Goal: Information Seeking & Learning: Learn about a topic

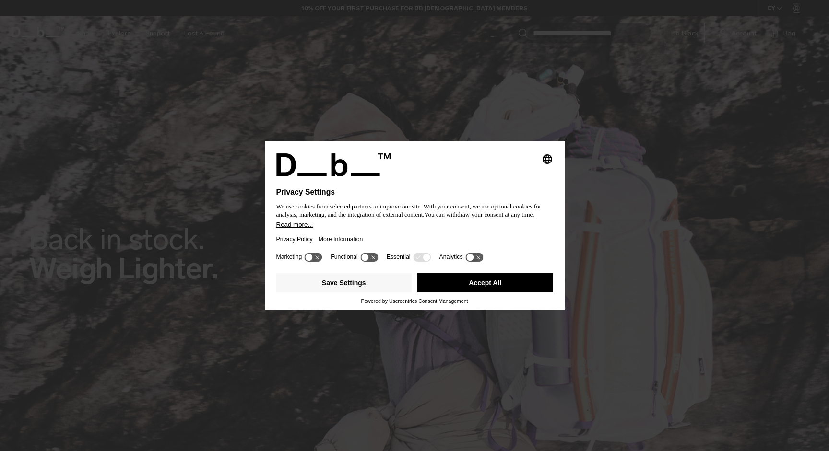
click at [466, 280] on button "Accept All" at bounding box center [485, 282] width 136 height 19
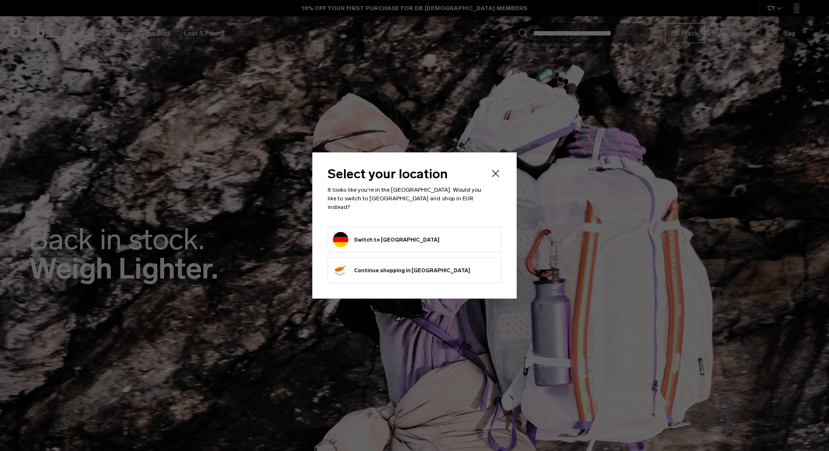
click at [467, 239] on form "Switch to Germany" at bounding box center [414, 239] width 163 height 15
click at [448, 232] on form "Switch to Germany" at bounding box center [414, 239] width 163 height 15
click at [496, 177] on icon "Close" at bounding box center [495, 173] width 7 height 7
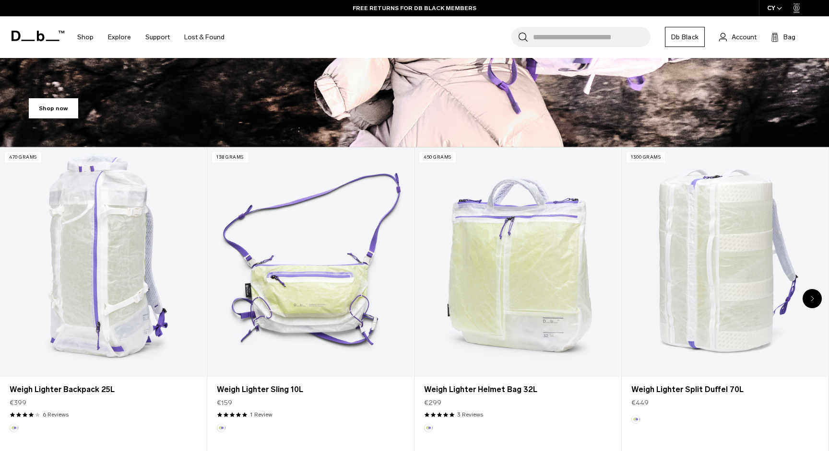
scroll to position [414, 0]
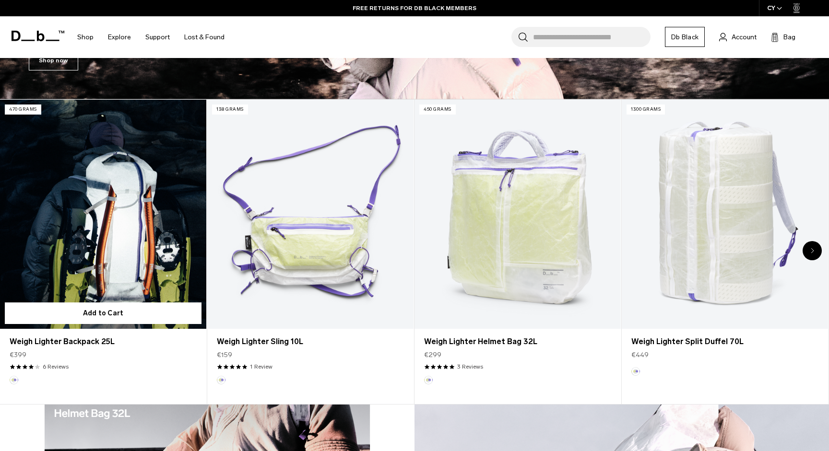
click at [95, 247] on link "Weigh Lighter Backpack 25L" at bounding box center [103, 214] width 206 height 229
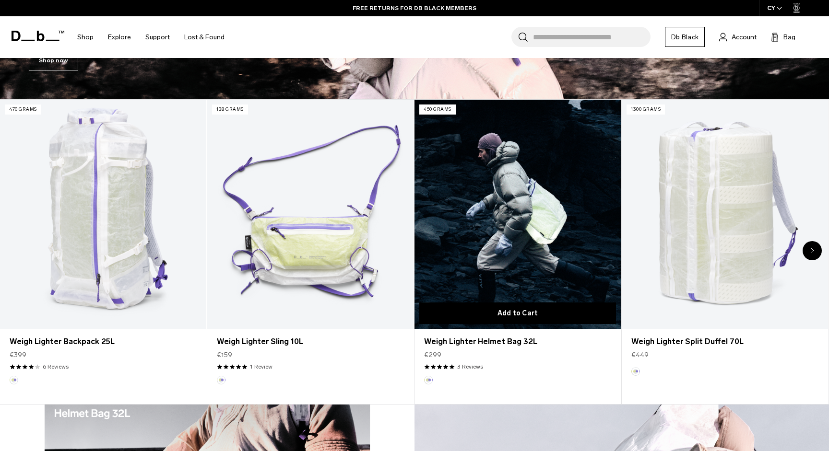
scroll to position [446, 0]
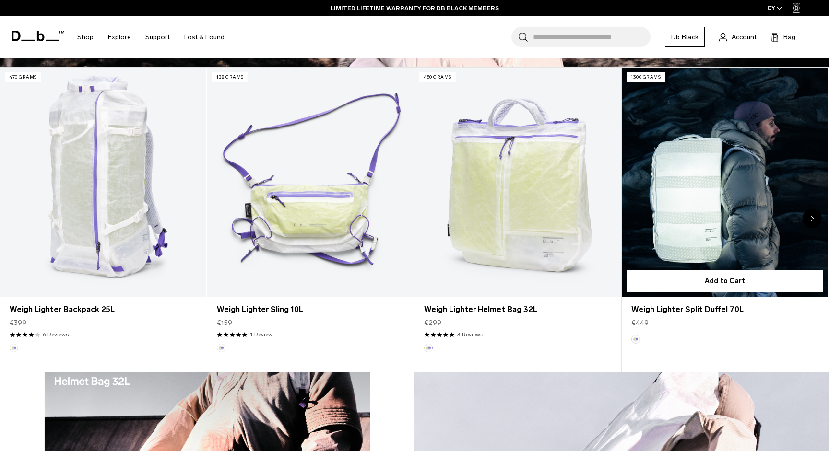
click at [735, 212] on link "Weigh Lighter Split Duffel 70L" at bounding box center [725, 182] width 206 height 229
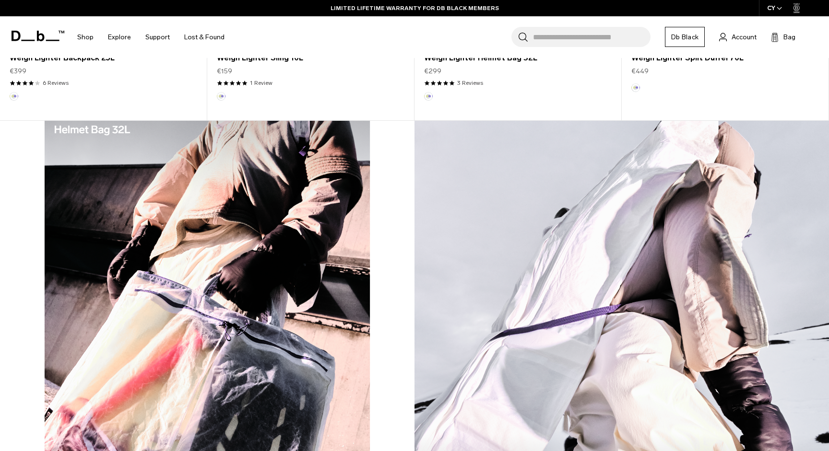
scroll to position [699, 0]
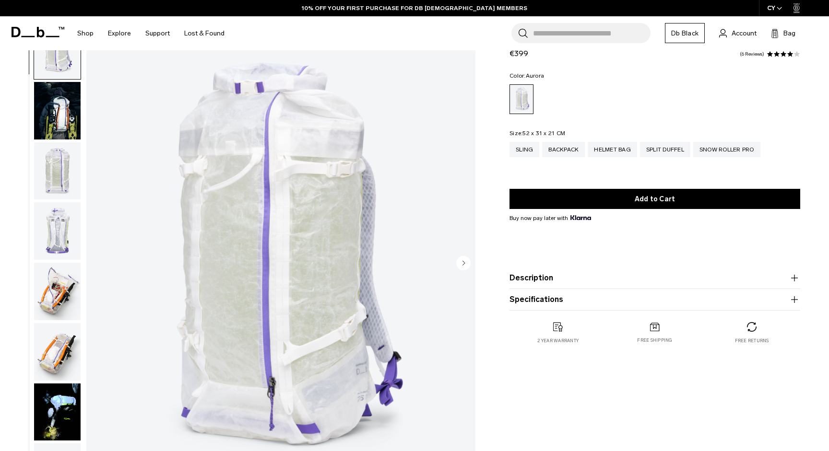
scroll to position [44, 0]
click at [55, 97] on img "button" at bounding box center [57, 111] width 47 height 58
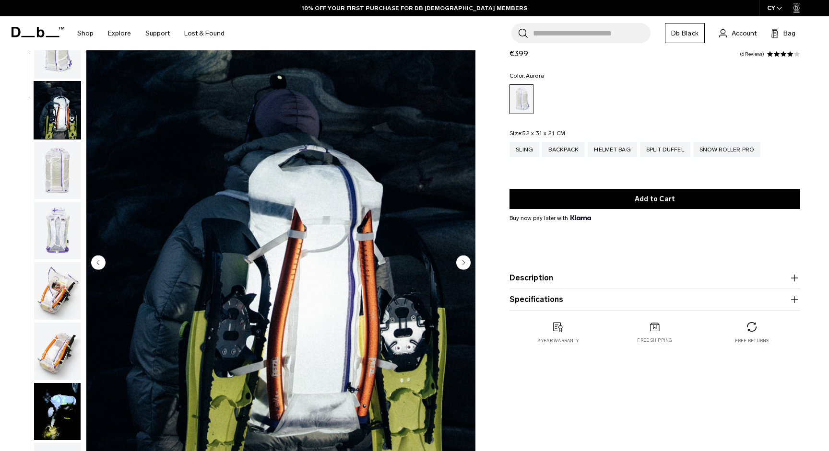
scroll to position [0, 0]
click at [71, 171] on img "button" at bounding box center [57, 171] width 47 height 58
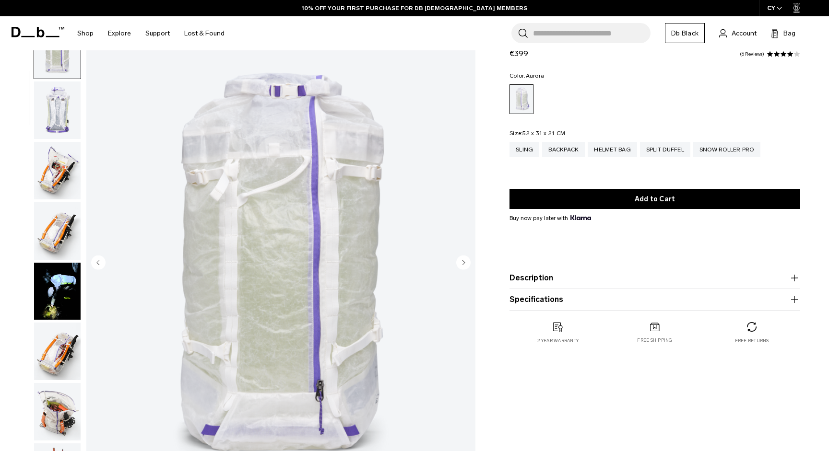
scroll to position [121, 0]
click at [460, 261] on circle "Next slide" at bounding box center [463, 262] width 14 height 14
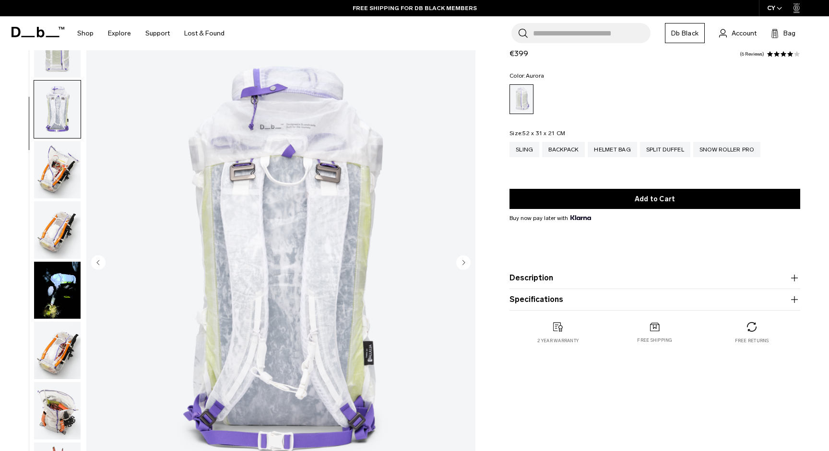
scroll to position [182, 0]
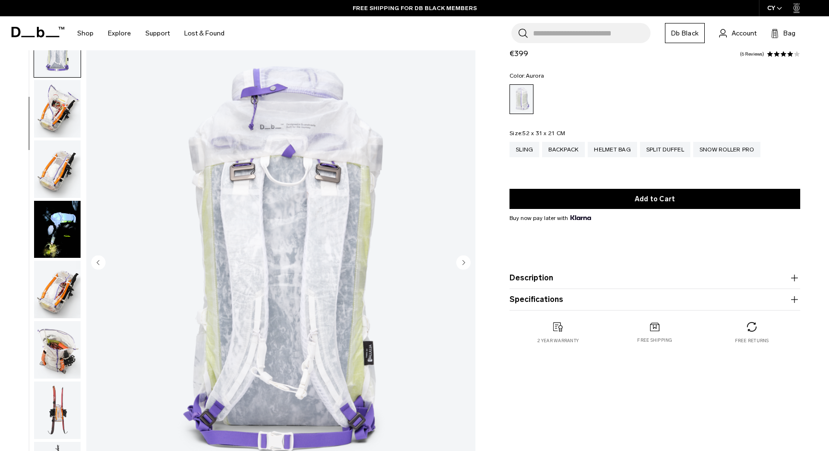
click at [464, 260] on circle "Next slide" at bounding box center [463, 262] width 14 height 14
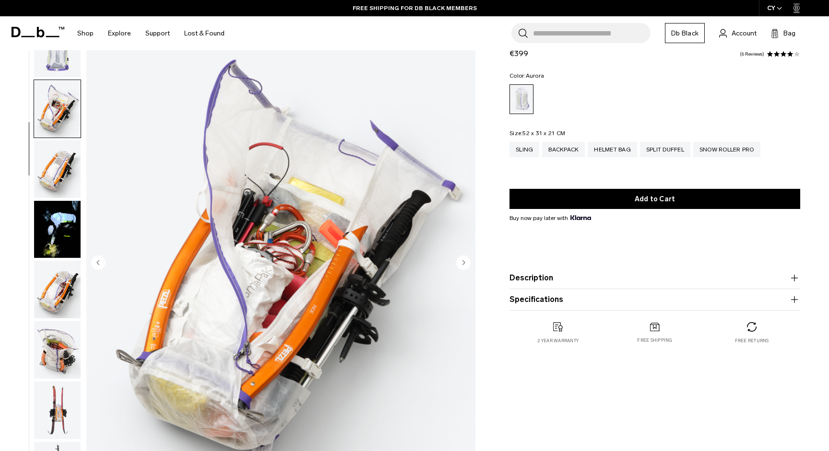
scroll to position [243, 0]
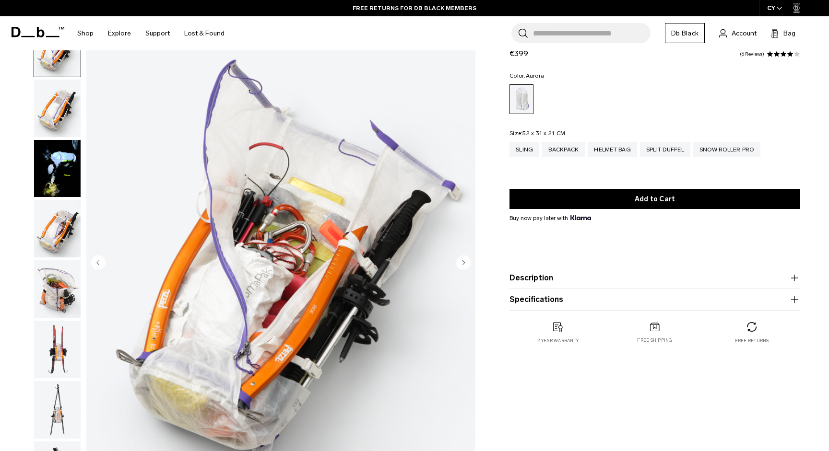
click at [467, 259] on circle "Next slide" at bounding box center [463, 262] width 14 height 14
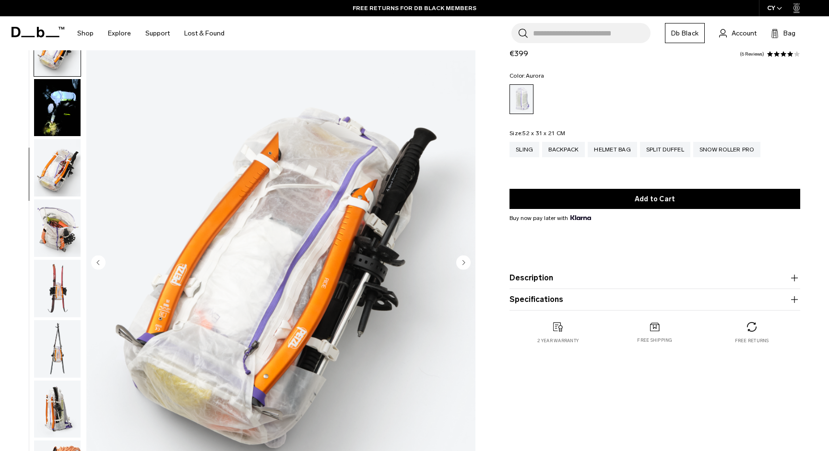
click at [467, 259] on circle "Next slide" at bounding box center [463, 262] width 14 height 14
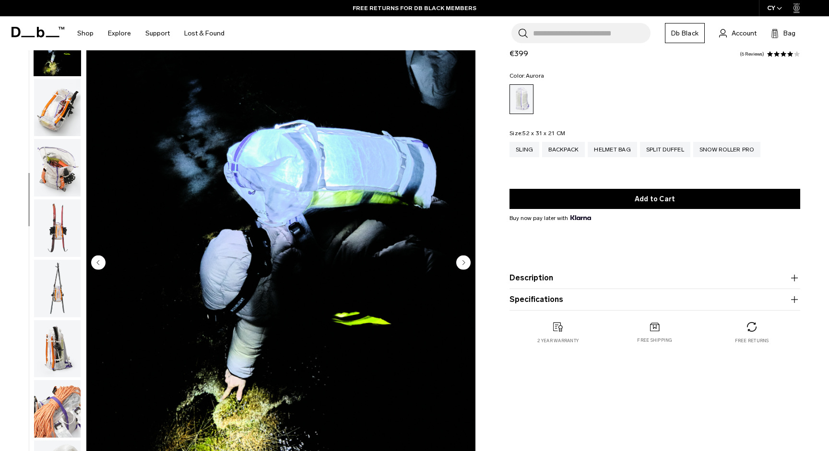
scroll to position [365, 0]
click at [467, 259] on circle "Next slide" at bounding box center [463, 262] width 14 height 14
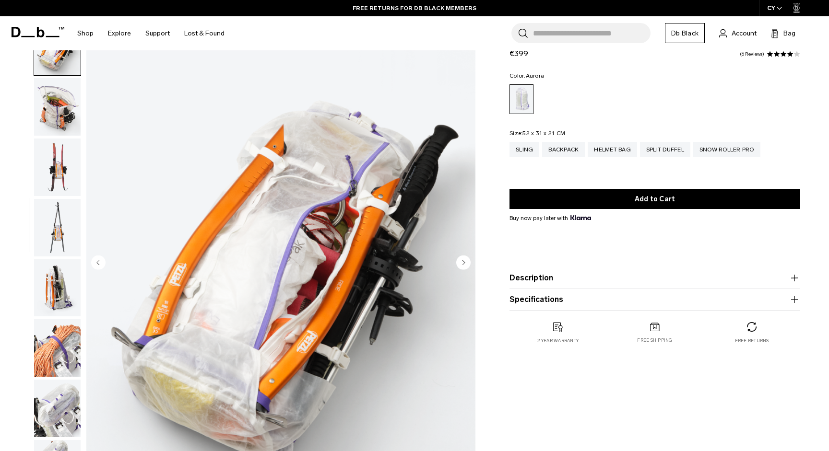
click at [467, 259] on circle "Next slide" at bounding box center [463, 262] width 14 height 14
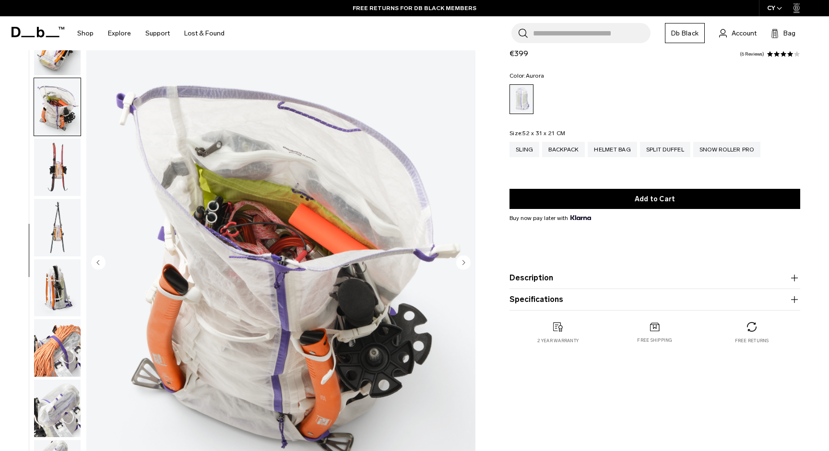
scroll to position [487, 0]
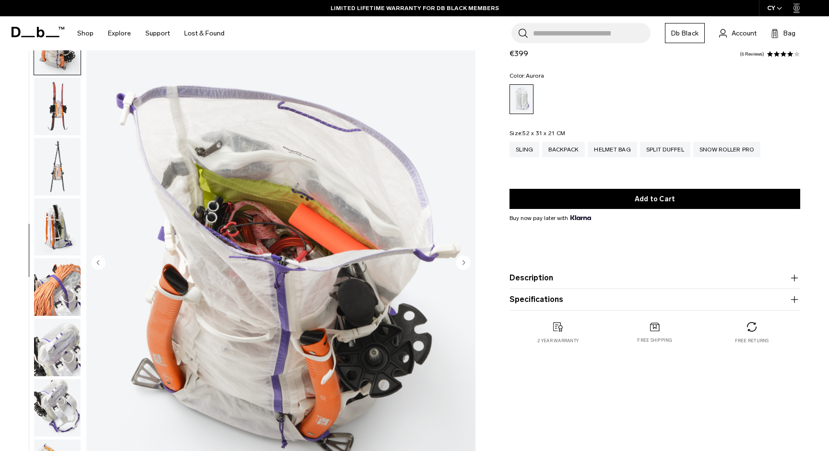
click at [464, 260] on circle "Next slide" at bounding box center [463, 262] width 14 height 14
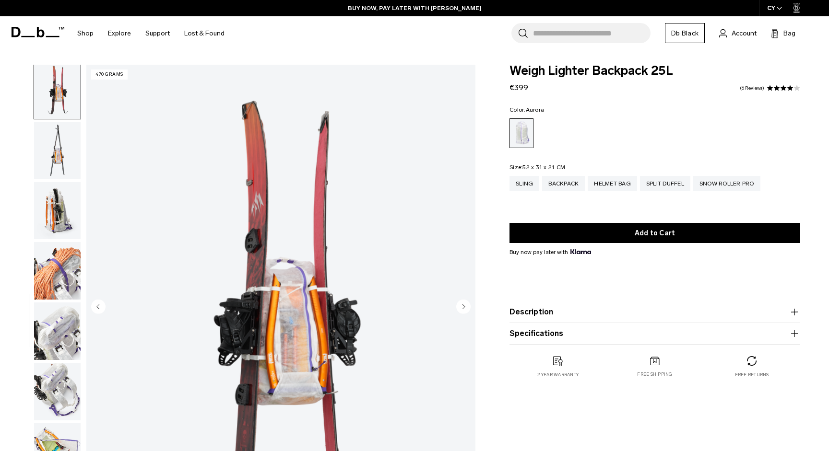
scroll to position [25, 0]
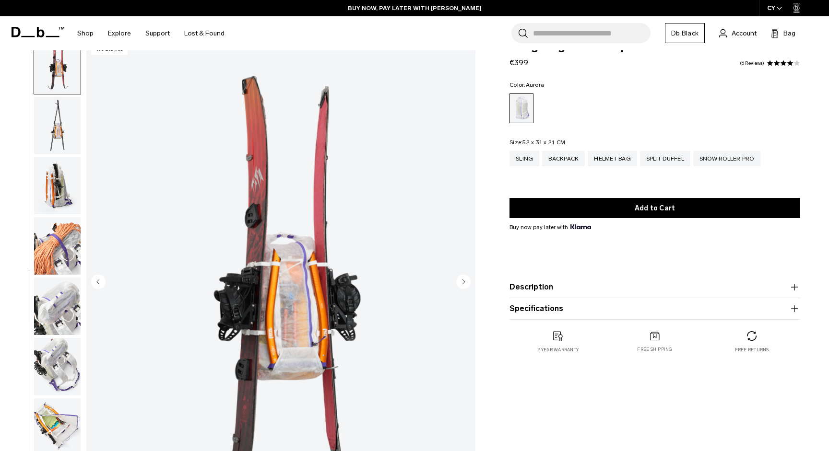
click at [464, 281] on icon "Next slide" at bounding box center [464, 282] width 2 height 4
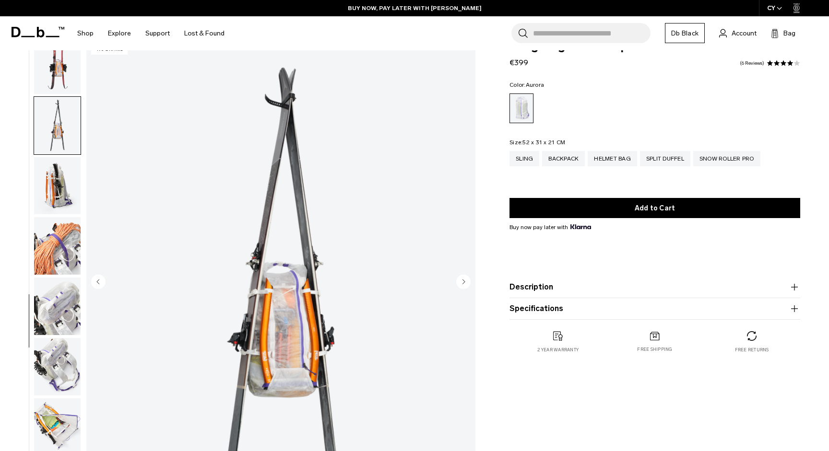
scroll to position [606, 0]
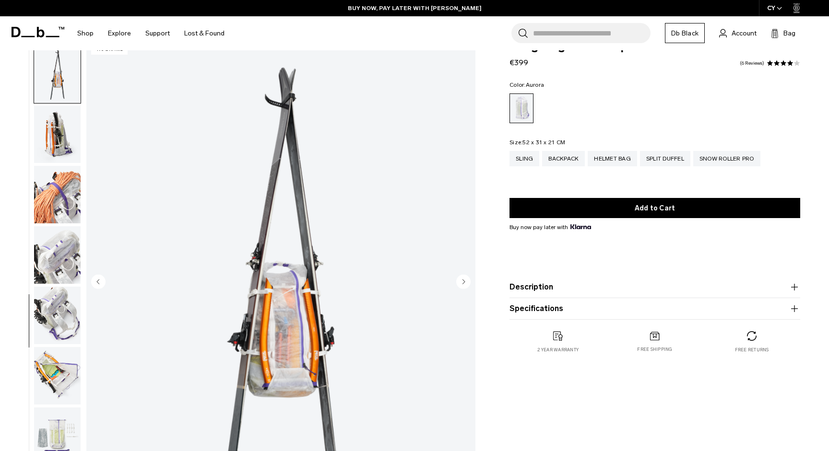
click at [464, 281] on icon "Next slide" at bounding box center [464, 282] width 2 height 4
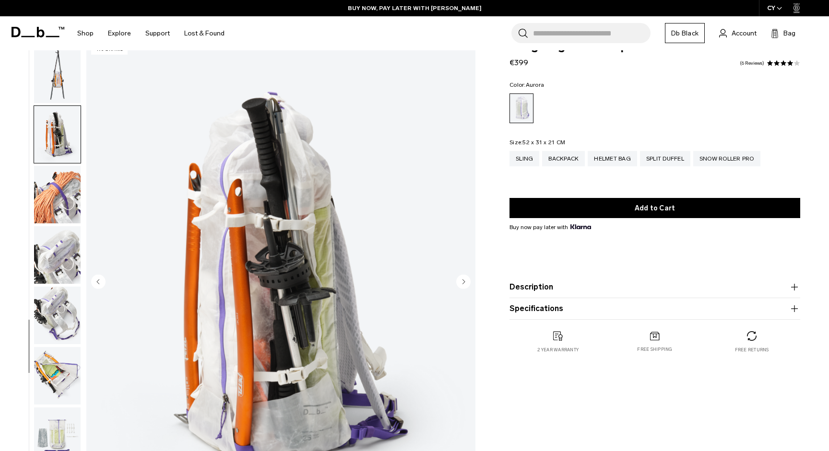
click at [464, 281] on icon "Next slide" at bounding box center [464, 282] width 2 height 4
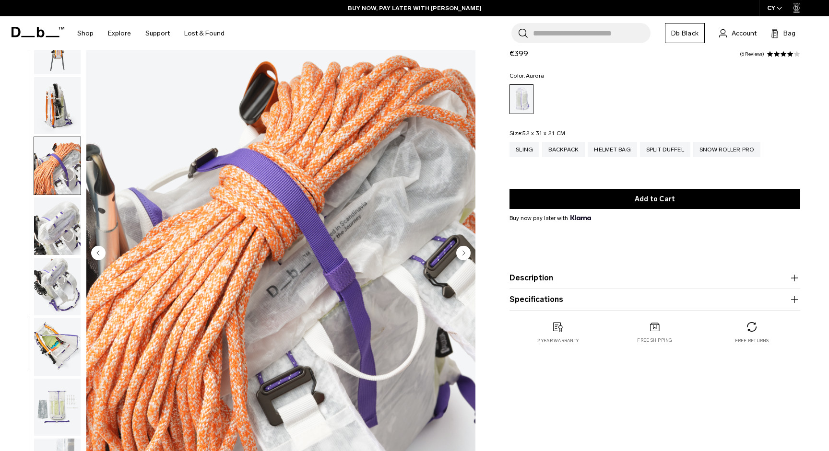
scroll to position [59, 0]
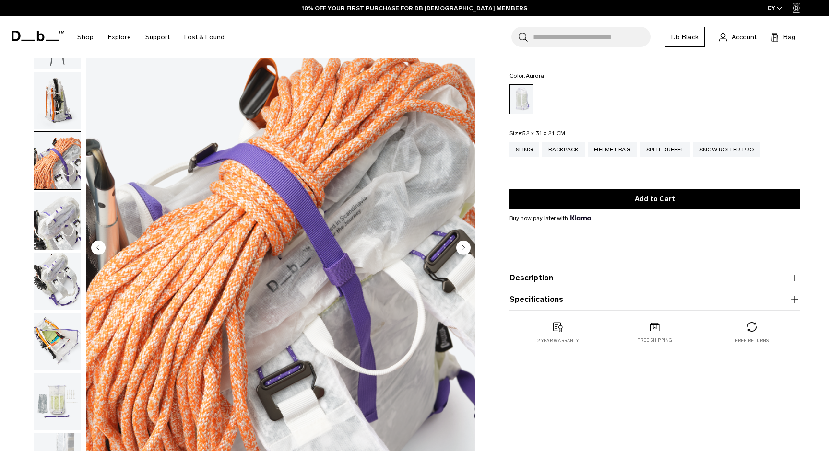
click at [467, 248] on circle "Next slide" at bounding box center [463, 247] width 14 height 14
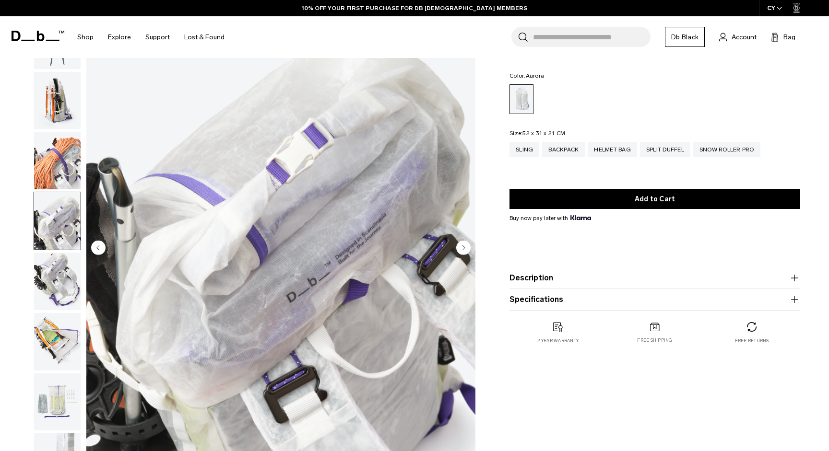
click at [467, 248] on circle "Next slide" at bounding box center [463, 247] width 14 height 14
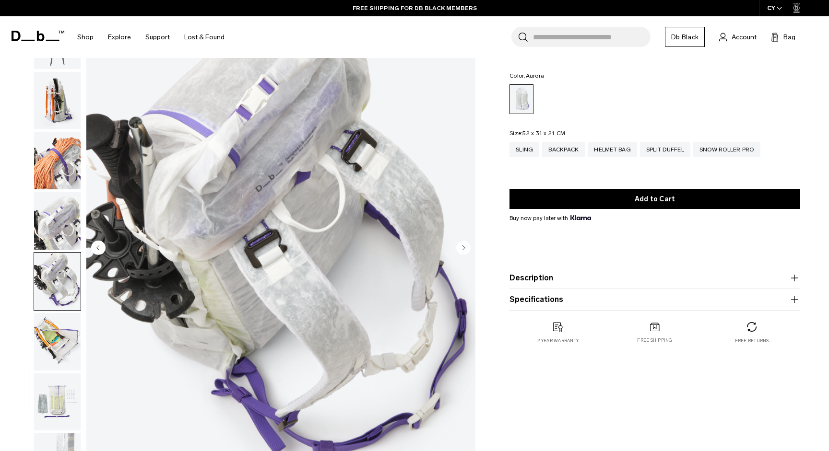
click at [467, 248] on circle "Next slide" at bounding box center [463, 247] width 14 height 14
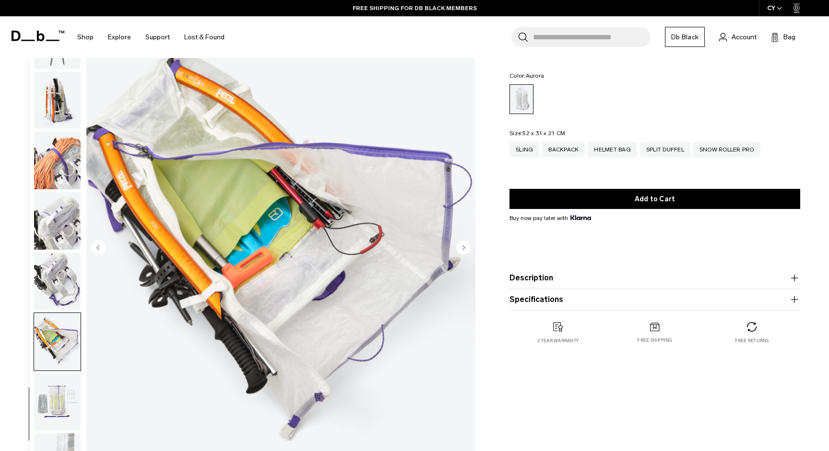
click at [467, 247] on circle "Next slide" at bounding box center [463, 247] width 14 height 14
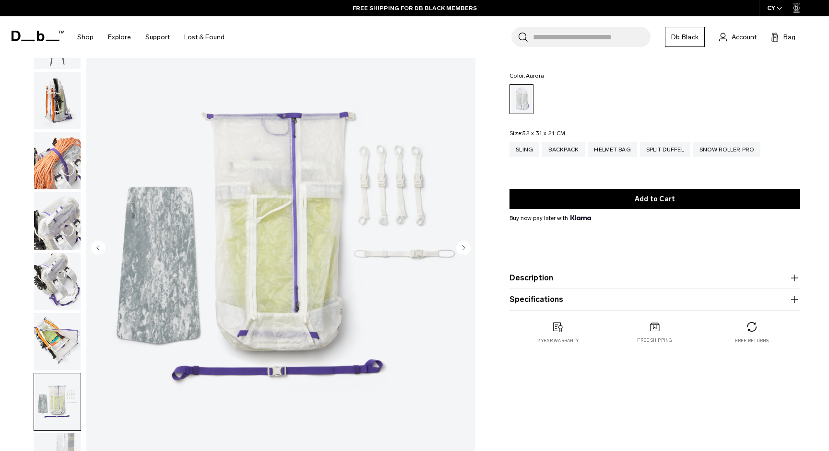
click at [467, 247] on circle "Next slide" at bounding box center [463, 247] width 14 height 14
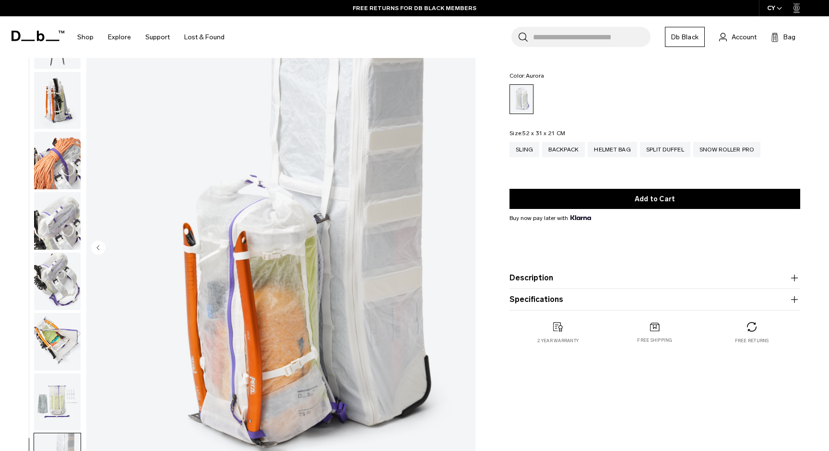
click at [467, 247] on img "18 / 18" at bounding box center [280, 249] width 389 height 486
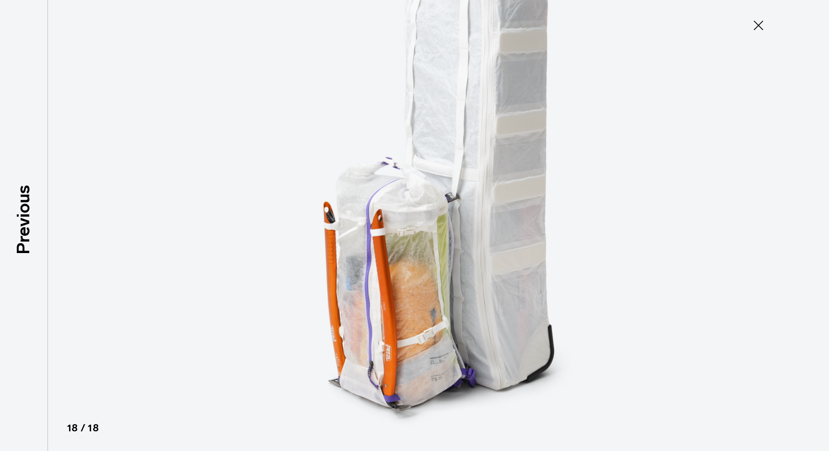
click at [760, 25] on icon at bounding box center [758, 25] width 15 height 15
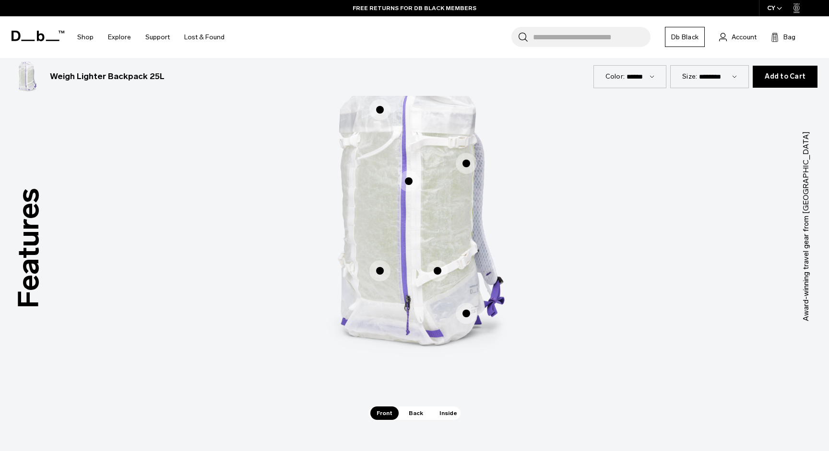
scroll to position [764, 0]
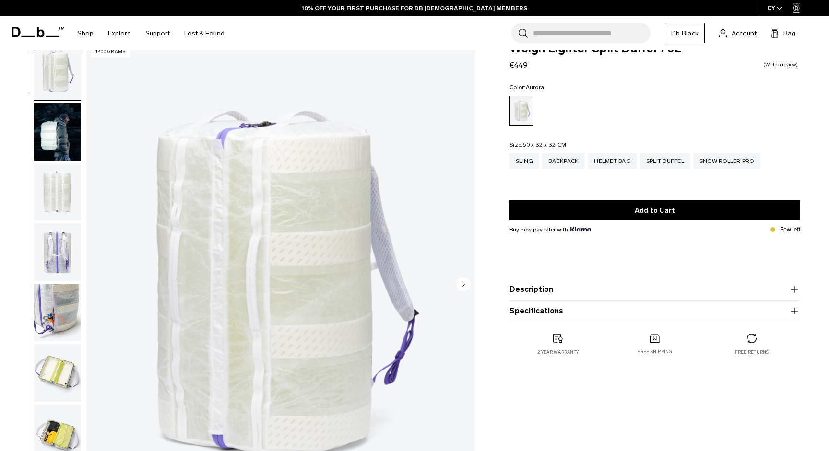
click at [70, 141] on img "button" at bounding box center [57, 132] width 47 height 58
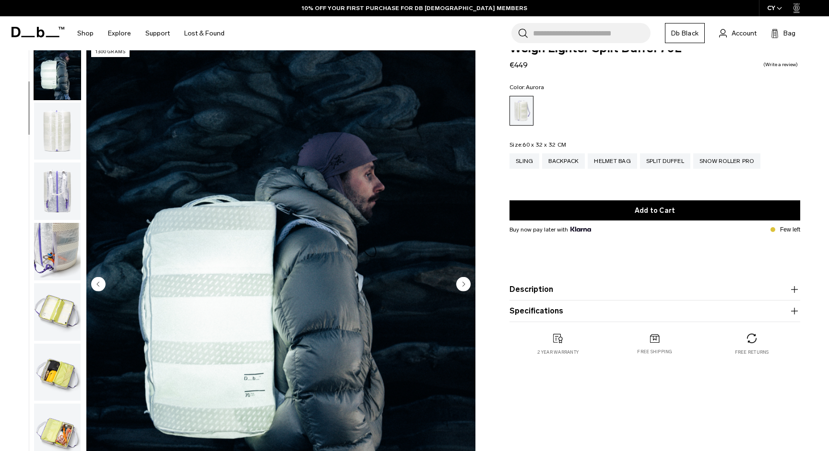
click at [63, 158] on img "button" at bounding box center [57, 132] width 47 height 58
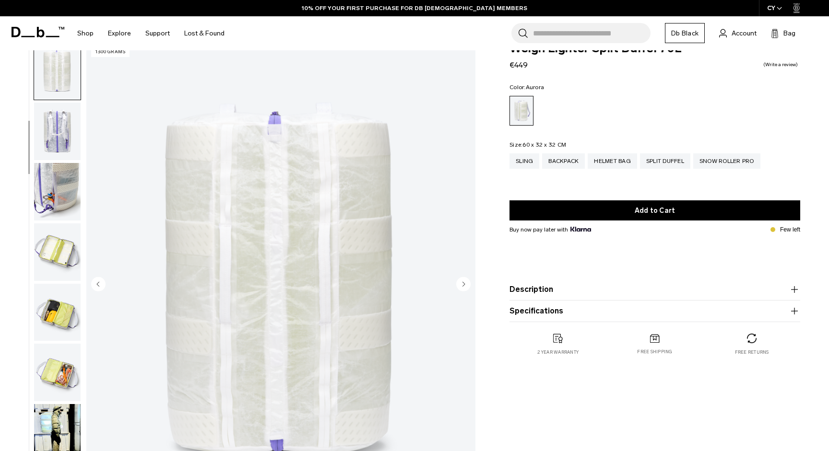
scroll to position [122, 0]
click at [62, 94] on img "button" at bounding box center [57, 71] width 47 height 58
click at [59, 126] on img "button" at bounding box center [57, 131] width 47 height 58
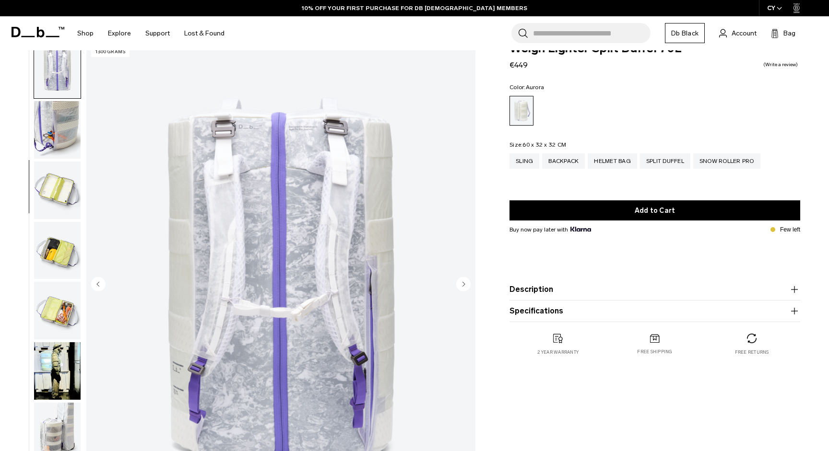
click at [59, 134] on img "button" at bounding box center [57, 130] width 47 height 58
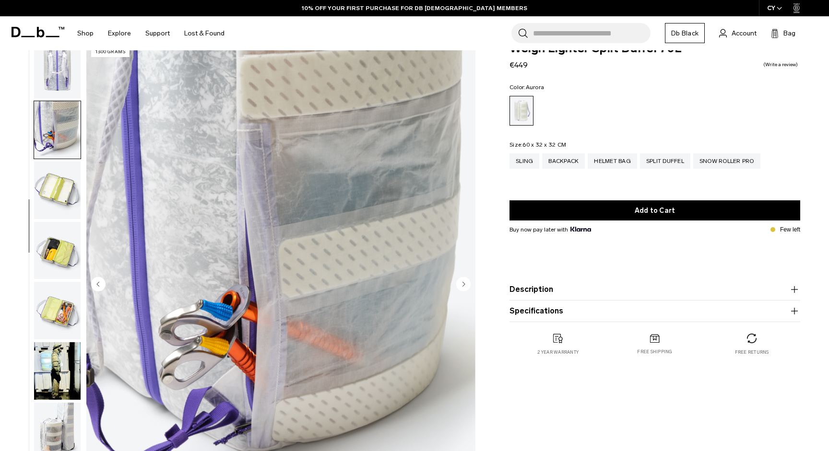
scroll to position [244, 0]
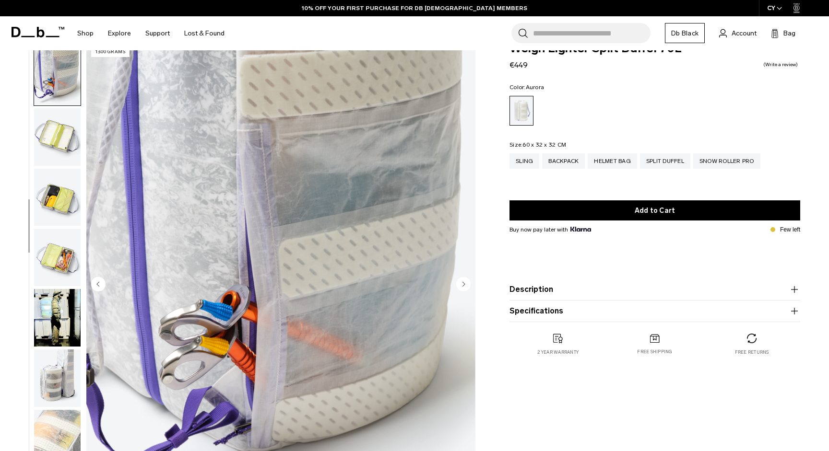
click at [62, 153] on img "button" at bounding box center [57, 137] width 47 height 58
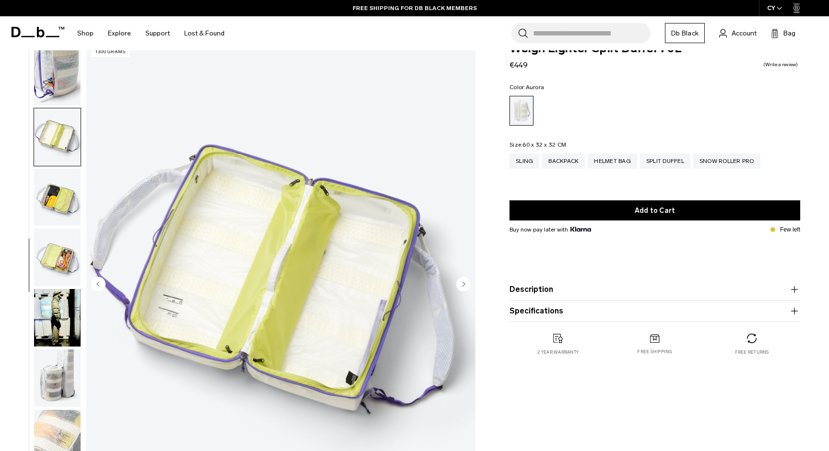
click at [60, 172] on img "button" at bounding box center [57, 198] width 47 height 58
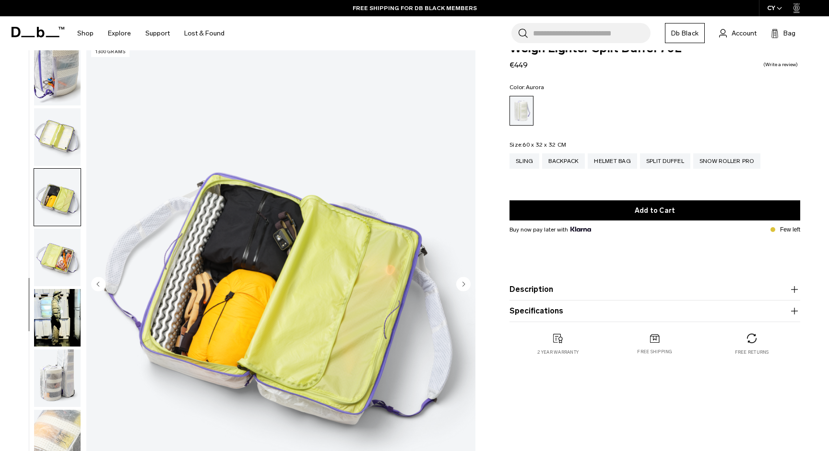
click at [59, 239] on img "button" at bounding box center [57, 258] width 47 height 58
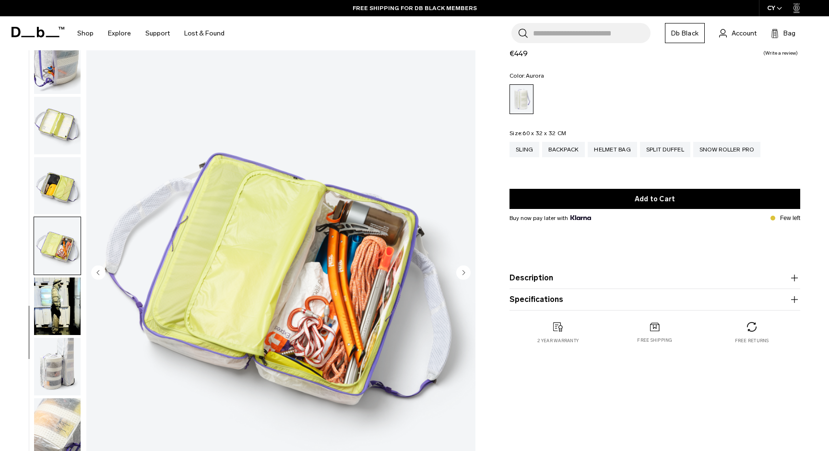
scroll to position [35, 0]
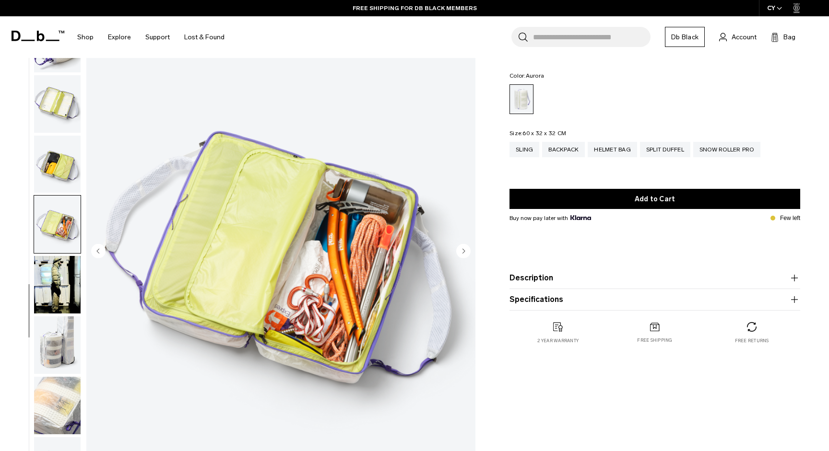
click at [57, 274] on img "button" at bounding box center [57, 285] width 47 height 58
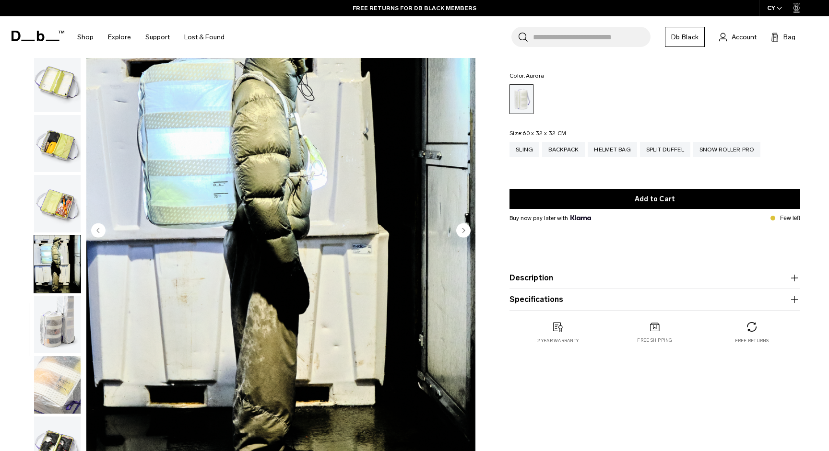
scroll to position [79, 0]
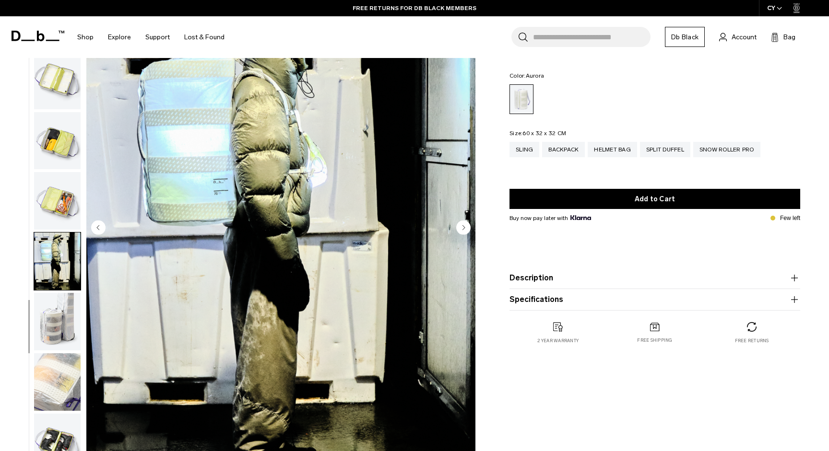
click at [57, 300] on img "button" at bounding box center [57, 322] width 47 height 58
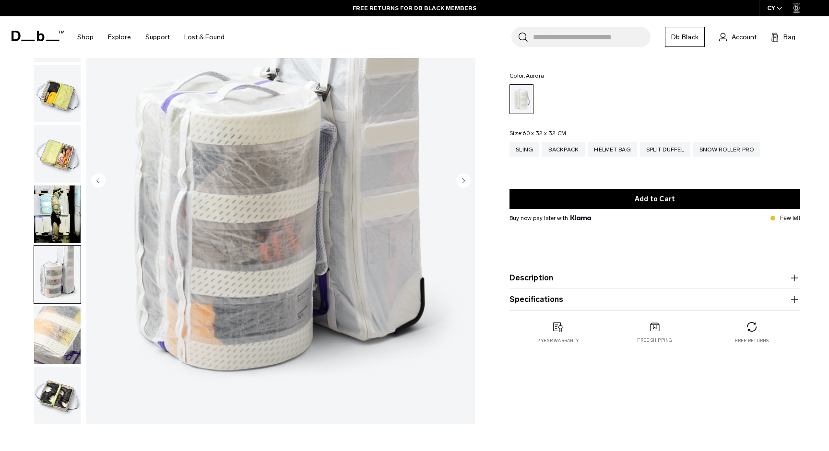
scroll to position [130, 0]
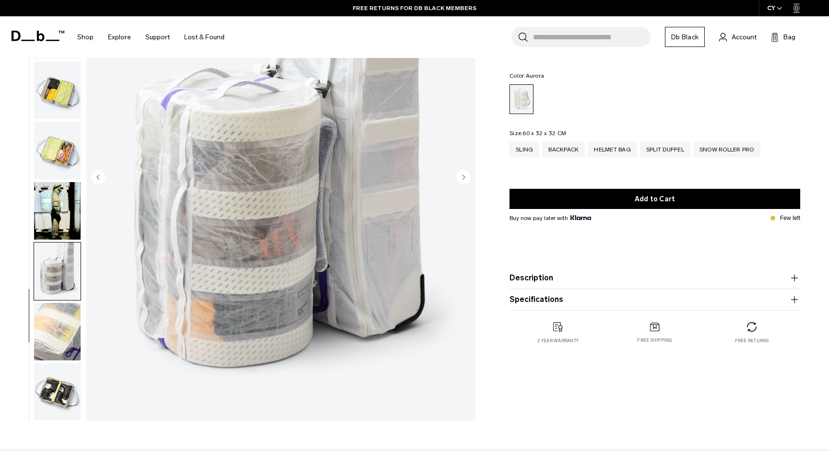
click at [63, 348] on img "button" at bounding box center [57, 332] width 47 height 58
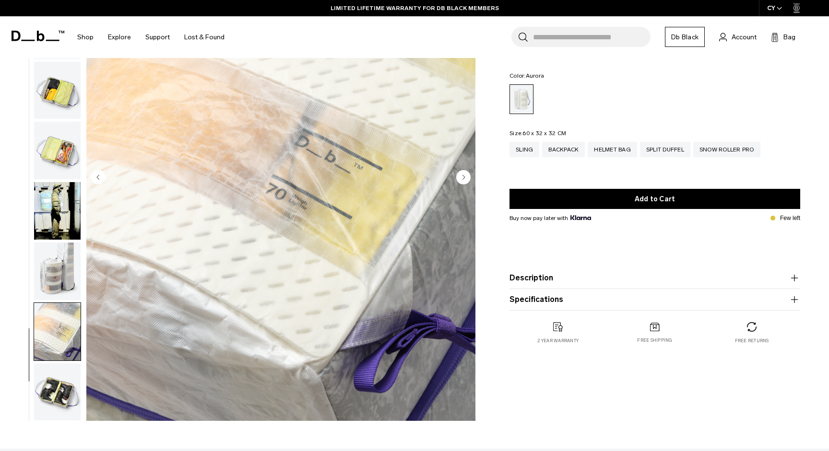
click at [60, 375] on img "button" at bounding box center [57, 393] width 47 height 58
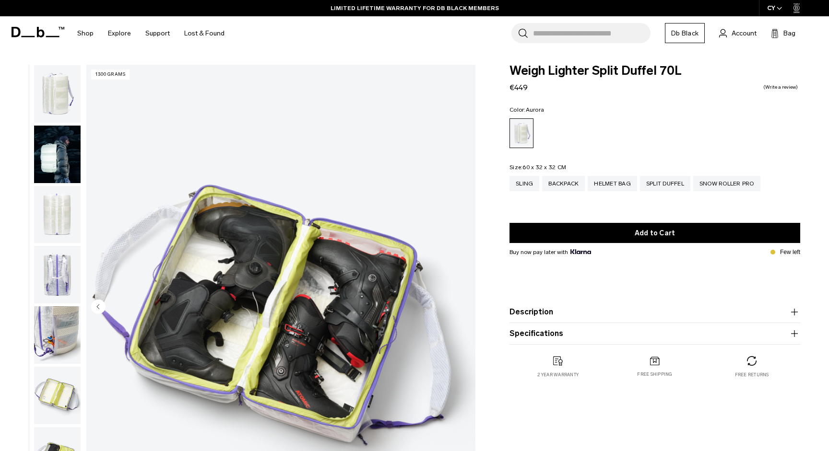
scroll to position [0, 0]
click at [62, 95] on img "button" at bounding box center [57, 94] width 47 height 58
